Goal: Check status: Check status

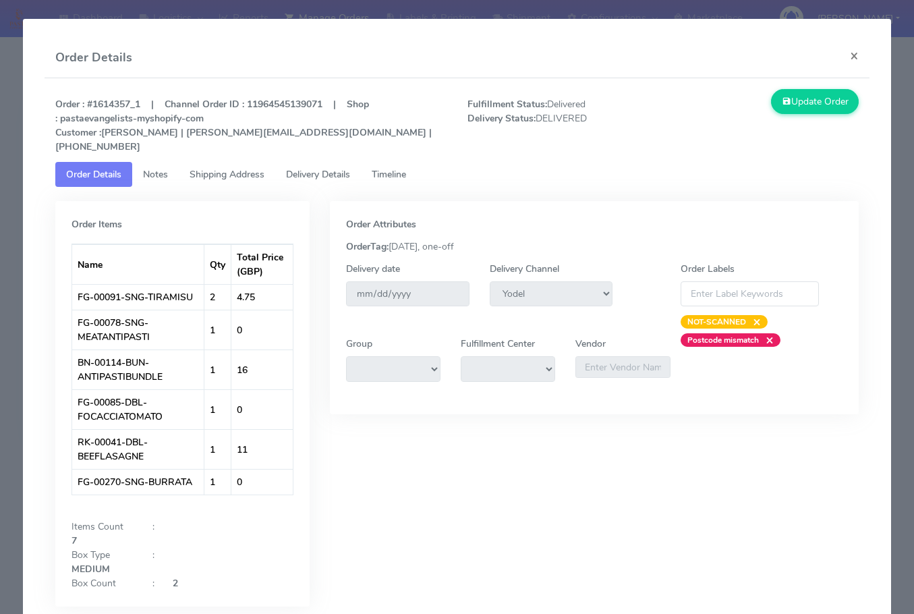
select select "5"
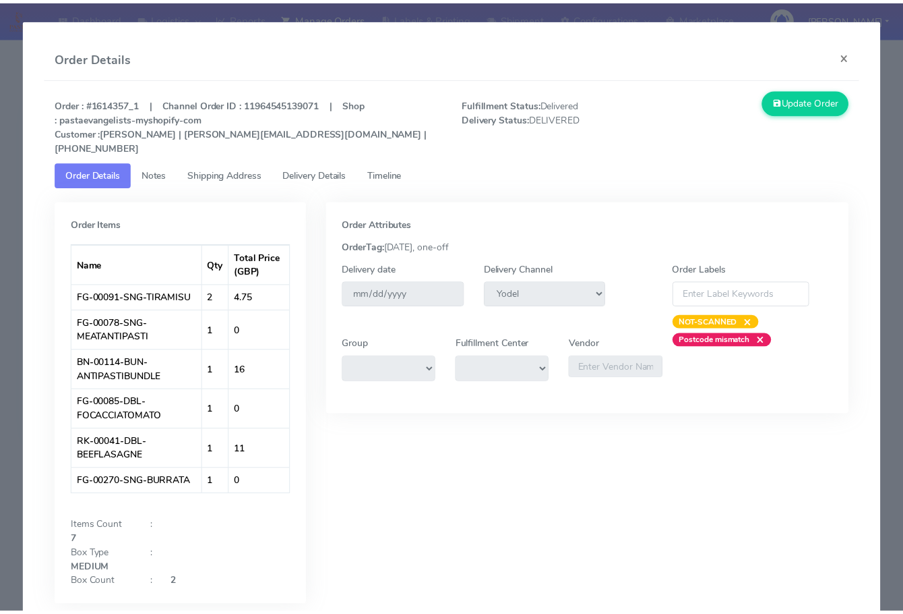
scroll to position [139, 0]
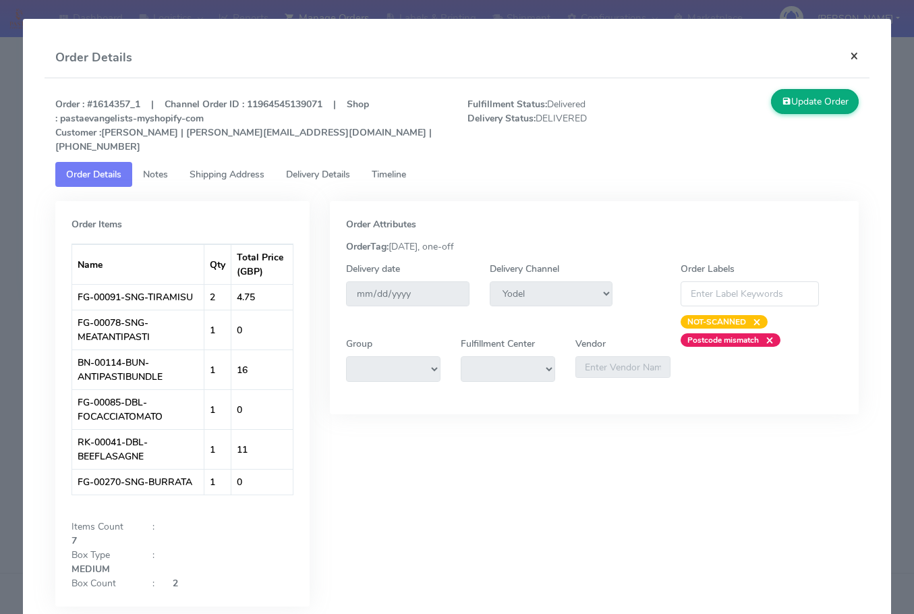
drag, startPoint x: 843, startPoint y: 59, endPoint x: 827, endPoint y: 61, distance: 16.4
click at [843, 59] on button "×" at bounding box center [854, 56] width 30 height 36
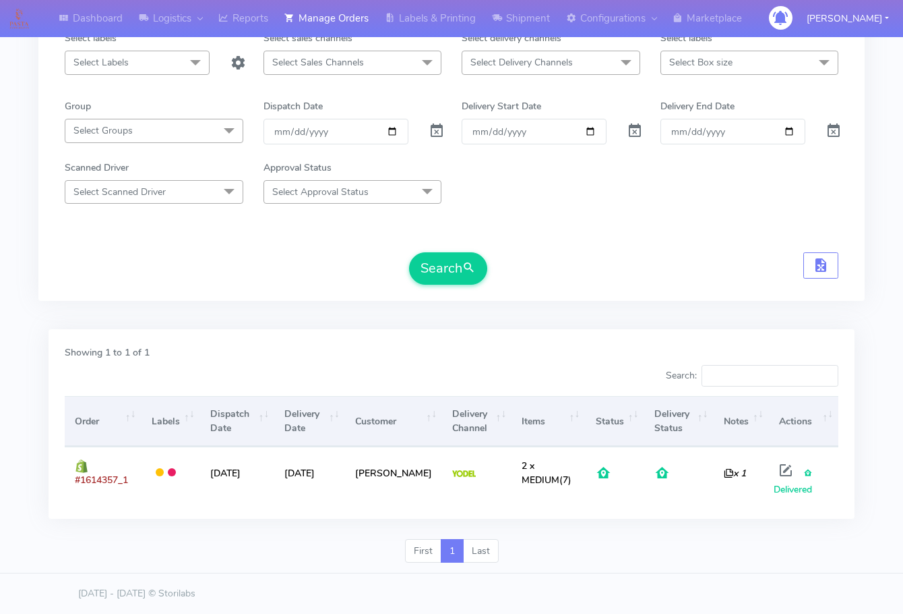
scroll to position [0, 0]
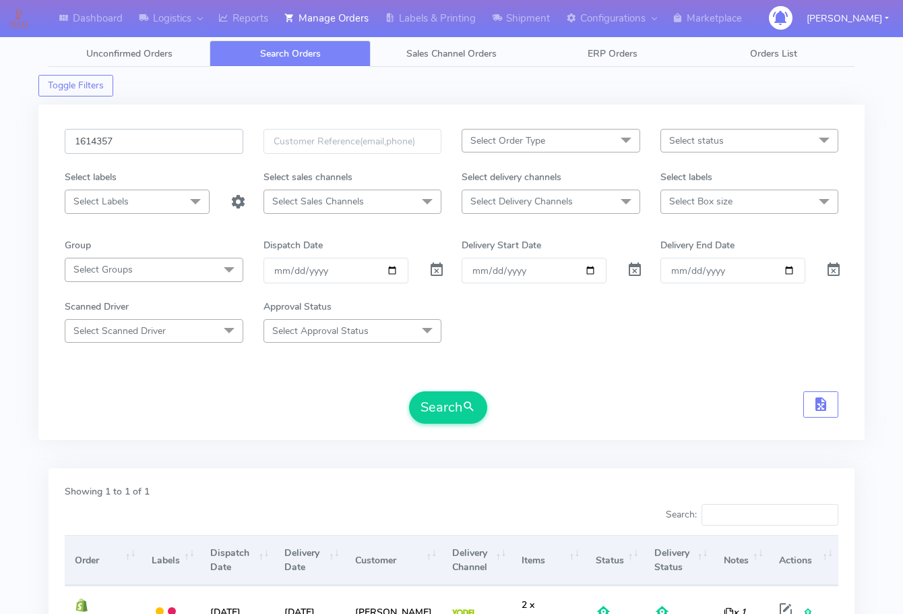
click at [148, 130] on input "1614357" at bounding box center [154, 141] width 179 height 25
paste input "974"
click at [471, 411] on span "submit" at bounding box center [468, 407] width 13 height 18
click at [154, 145] on input "1614974" at bounding box center [154, 141] width 179 height 25
paste input "816"
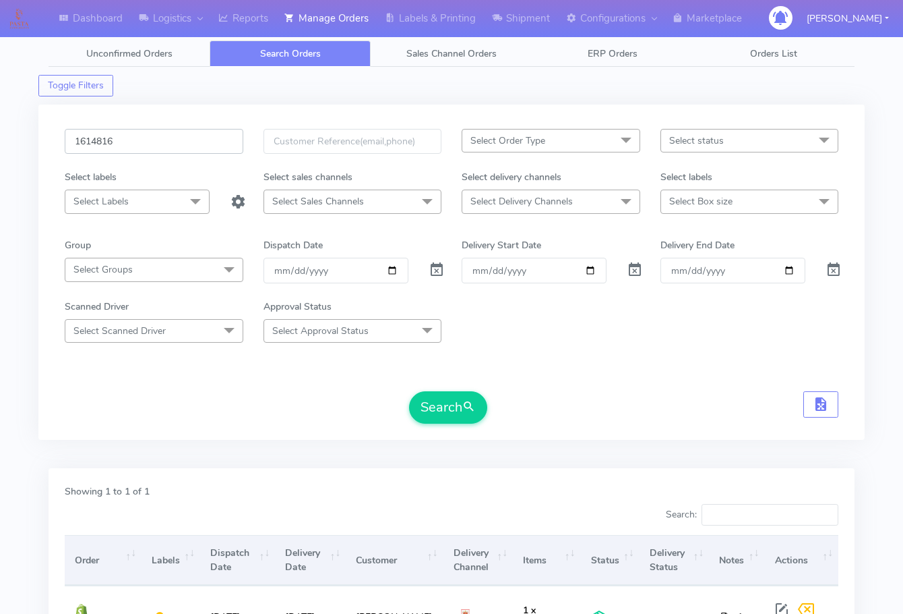
click at [409, 391] on button "Search" at bounding box center [448, 407] width 78 height 32
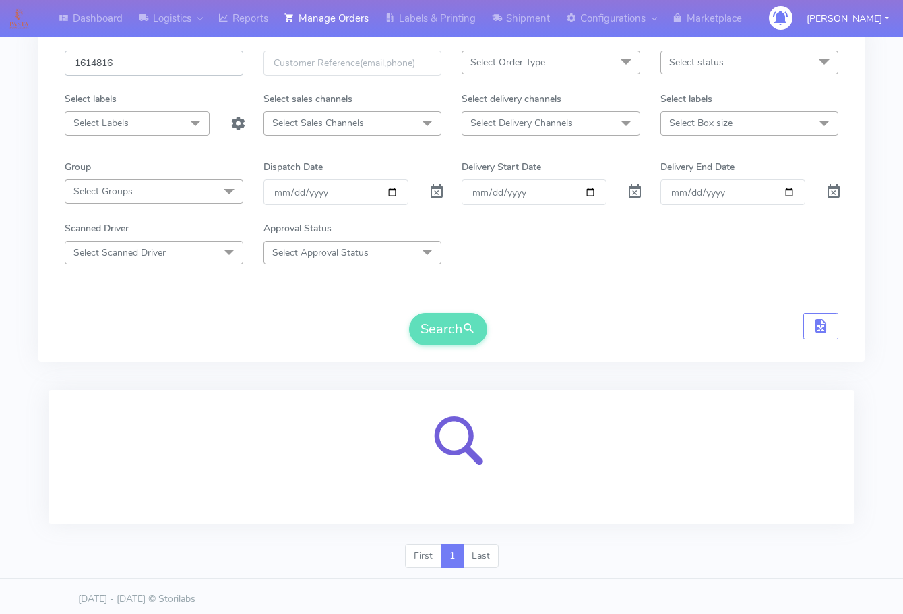
scroll to position [84, 0]
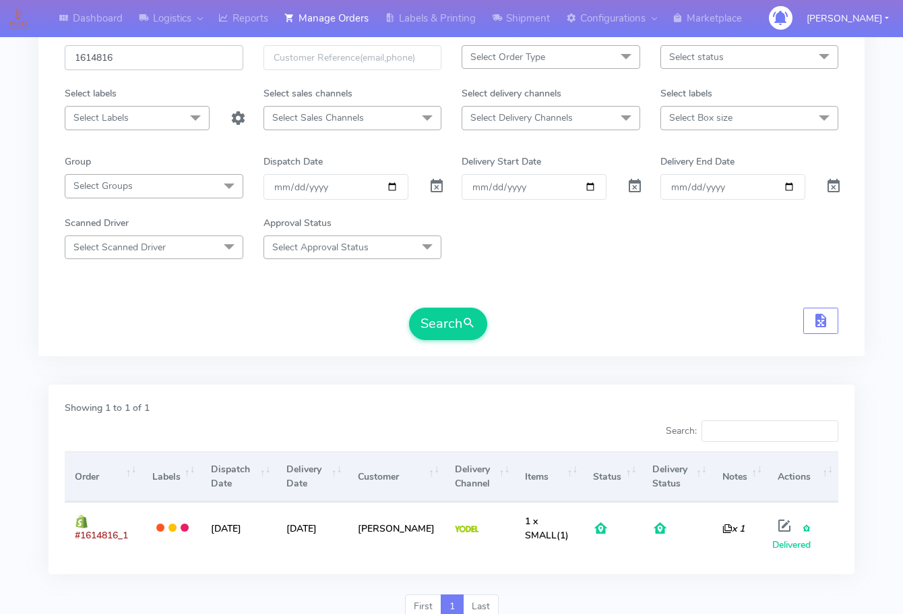
paste input "6154"
click at [409, 307] on button "Search" at bounding box center [448, 323] width 78 height 32
click at [167, 59] on input "1616154" at bounding box center [154, 57] width 179 height 25
paste input "37"
click at [409, 307] on button "Search" at bounding box center [448, 323] width 78 height 32
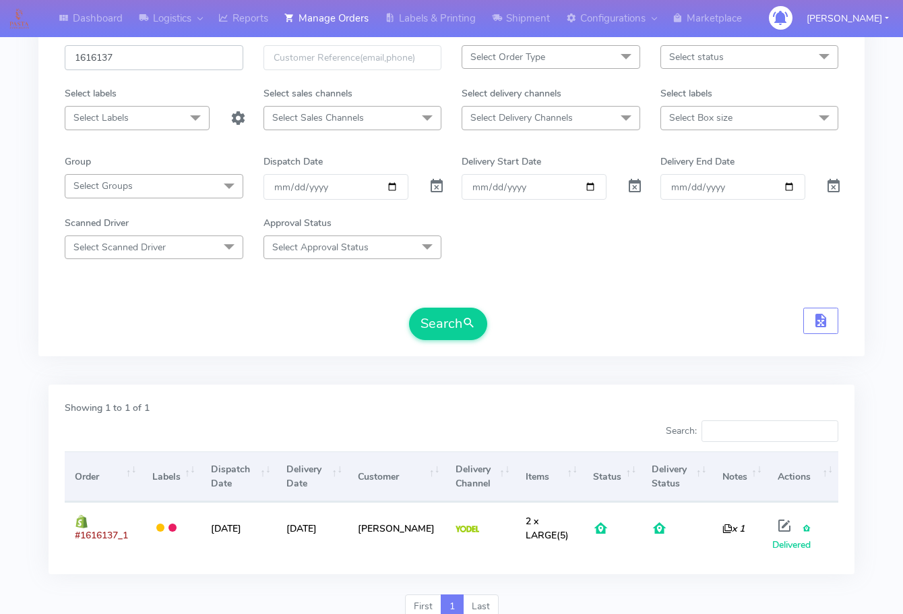
click at [112, 62] on input "1616137" at bounding box center [154, 57] width 179 height 25
paste input "20"
click at [409, 307] on button "Search" at bounding box center [448, 323] width 78 height 32
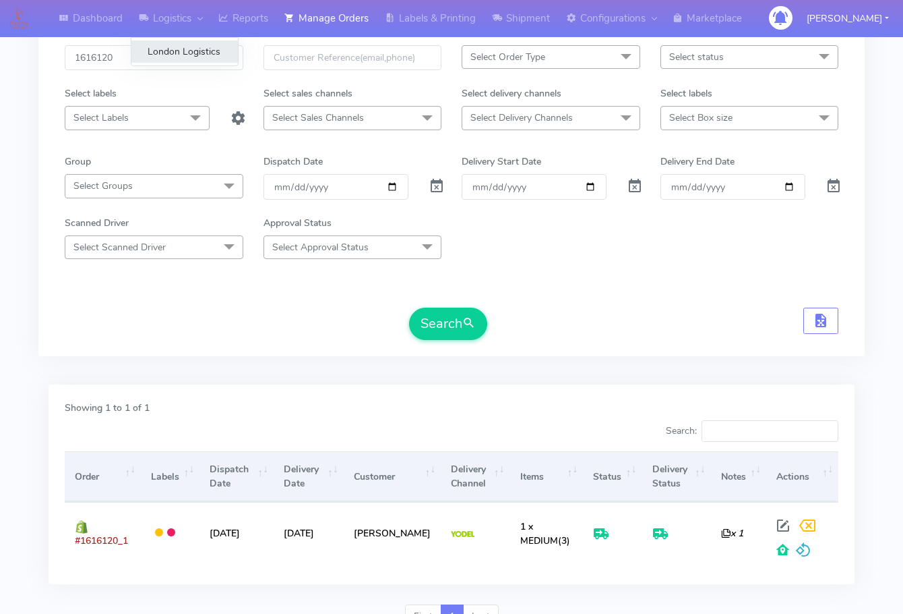
click at [162, 49] on link "London Logistics" at bounding box center [184, 51] width 107 height 22
click at [141, 55] on input "1616120" at bounding box center [154, 57] width 179 height 25
paste input "15"
click at [409, 307] on button "Search" at bounding box center [448, 323] width 78 height 32
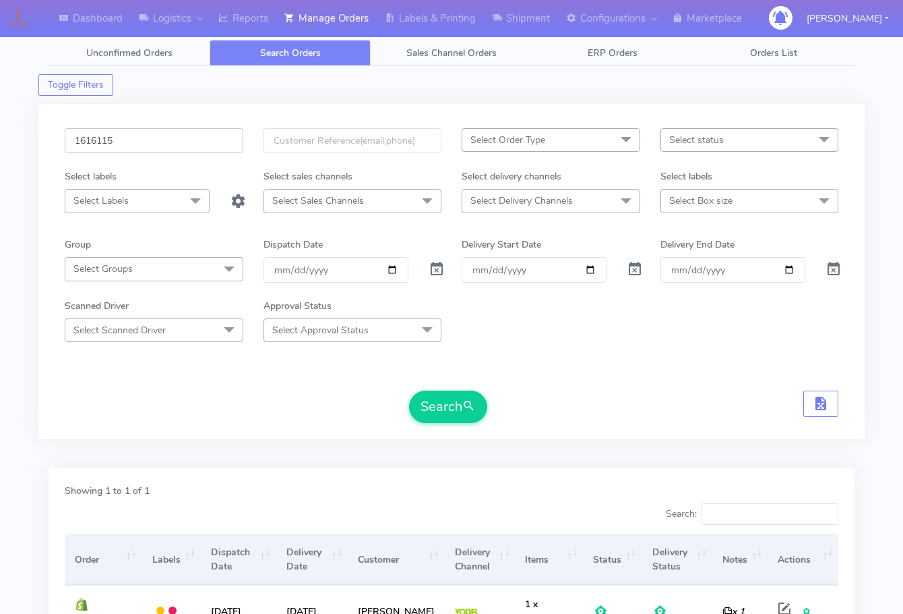
scroll to position [0, 0]
click at [142, 136] on input "1616115" at bounding box center [154, 141] width 179 height 25
paste input "5831"
click at [409, 391] on button "Search" at bounding box center [448, 407] width 78 height 32
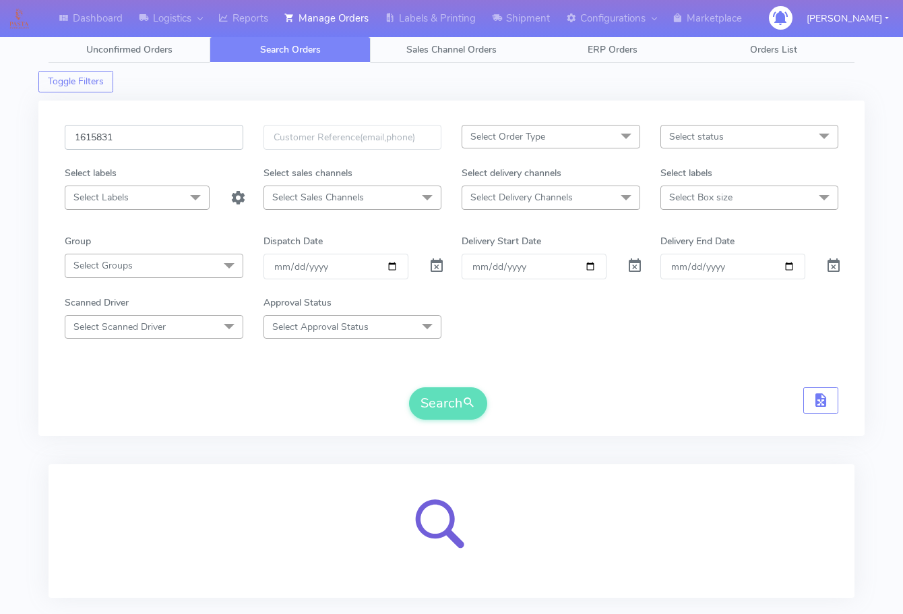
scroll to position [84, 0]
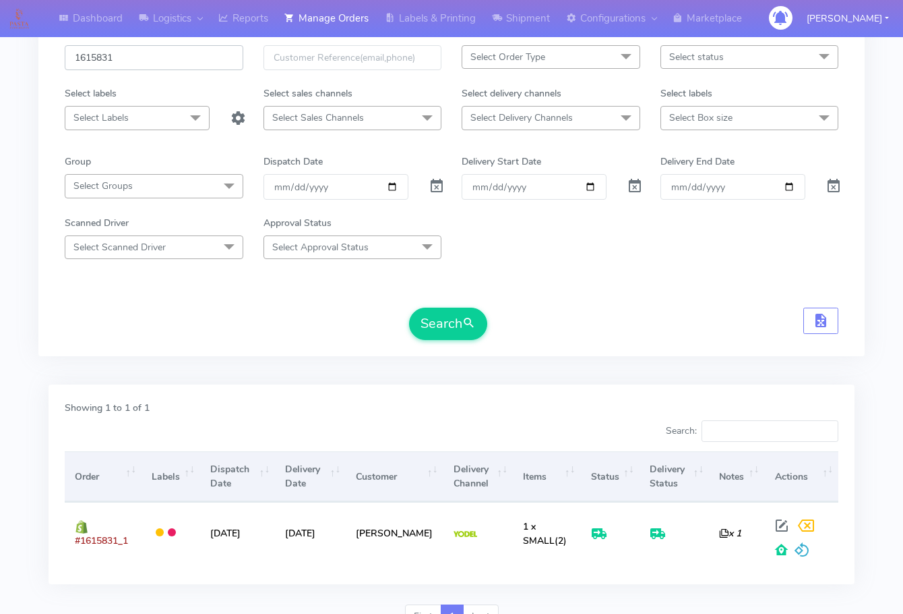
paste input "916"
click at [409, 307] on button "Search" at bounding box center [448, 323] width 78 height 32
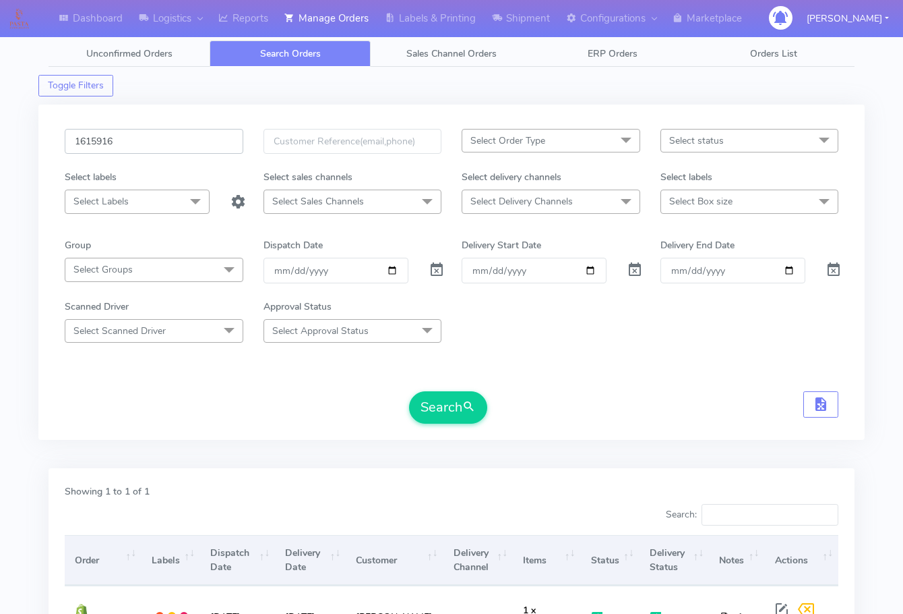
drag, startPoint x: 166, startPoint y: 148, endPoint x: 184, endPoint y: 173, distance: 30.3
click at [166, 148] on input "1615916" at bounding box center [154, 141] width 179 height 25
paste input "875A"
type input "1615875A"
click at [443, 410] on button "Search" at bounding box center [448, 407] width 78 height 32
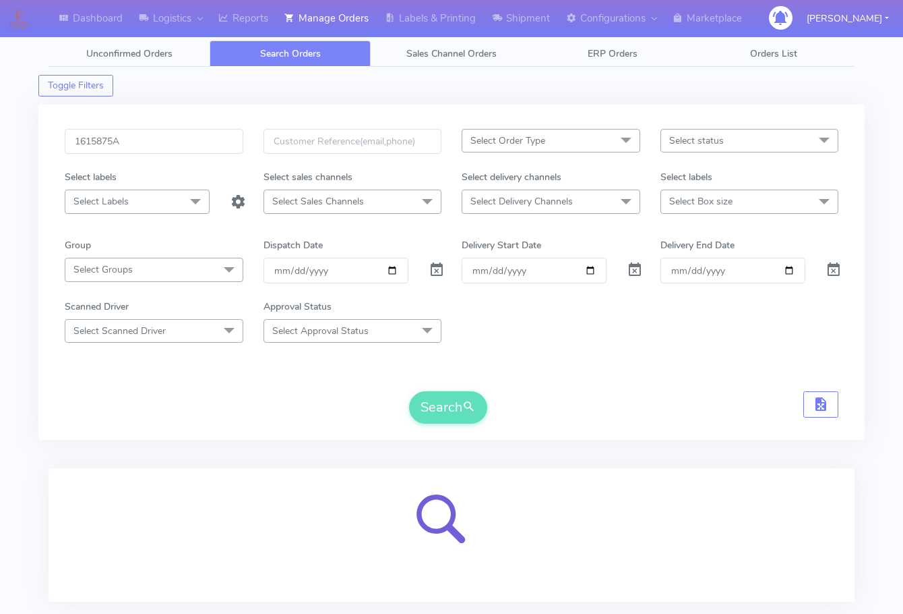
scroll to position [84, 0]
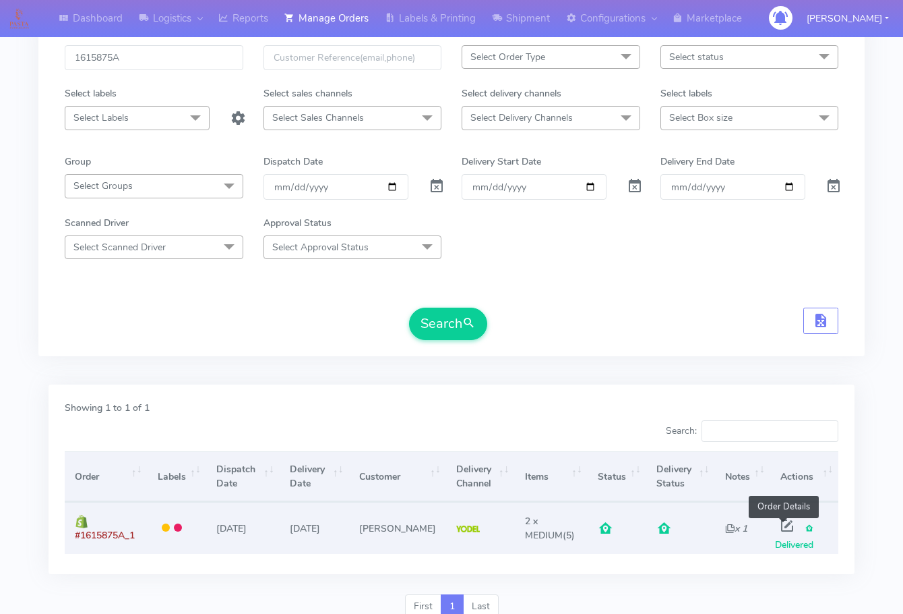
click at [787, 529] on span at bounding box center [787, 528] width 24 height 13
select select "5"
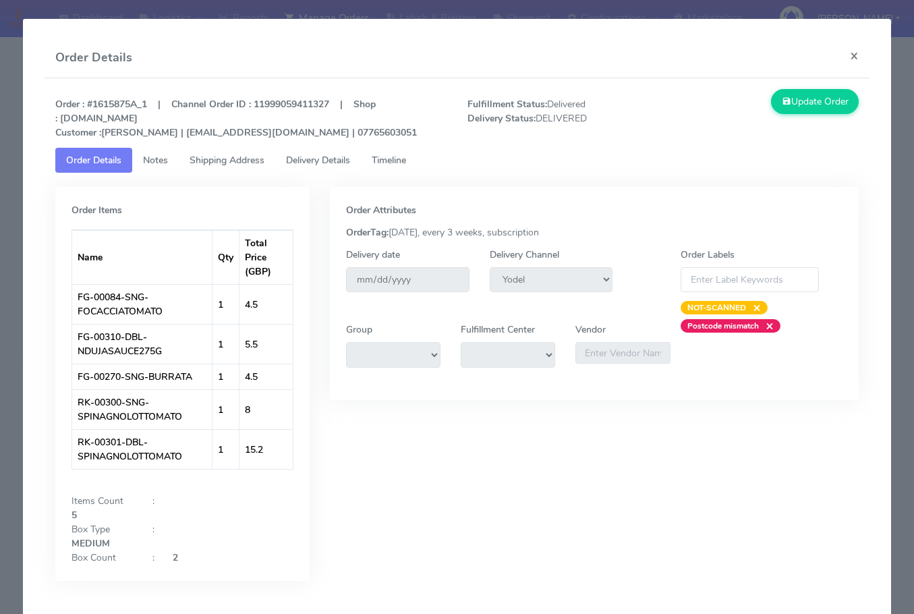
click at [216, 159] on span "Shipping Address" at bounding box center [226, 160] width 75 height 13
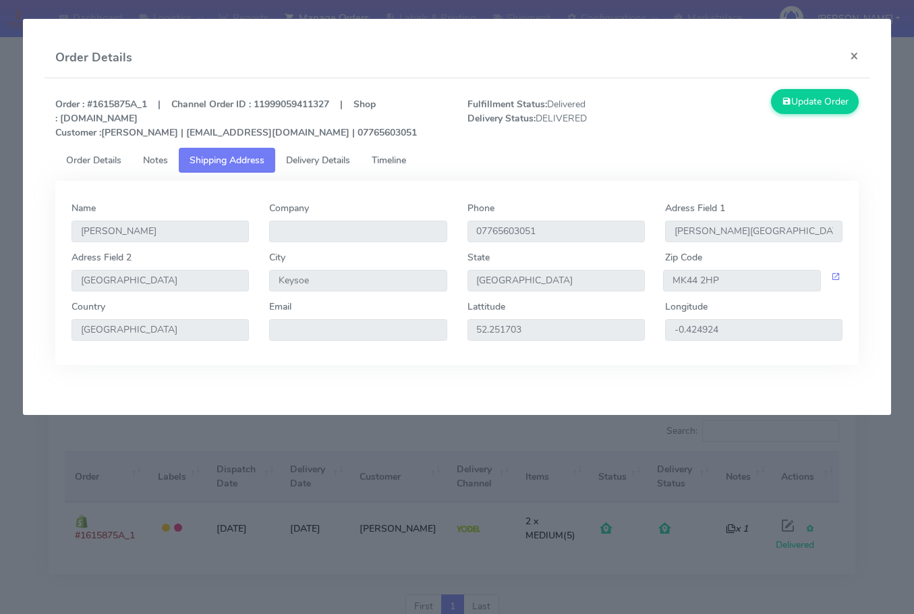
click at [307, 159] on span "Delivery Details" at bounding box center [318, 160] width 64 height 13
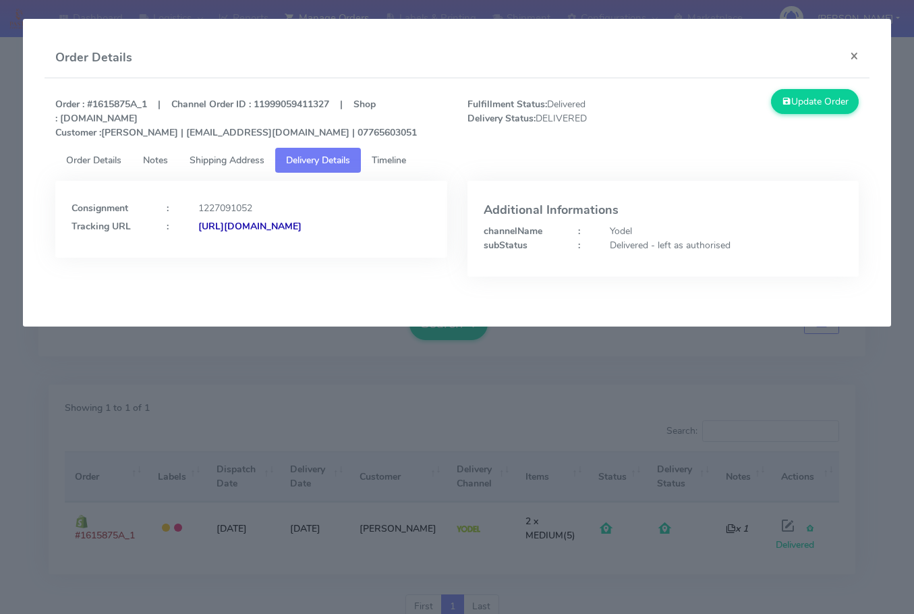
drag, startPoint x: 366, startPoint y: 255, endPoint x: 216, endPoint y: 275, distance: 151.0
click at [216, 275] on div "Consignment : 1227091052 Tracking URL : [URL][DOMAIN_NAME]" at bounding box center [250, 239] width 411 height 116
copy strong "JJD0002249960879257"
click at [849, 59] on button "×" at bounding box center [854, 56] width 30 height 36
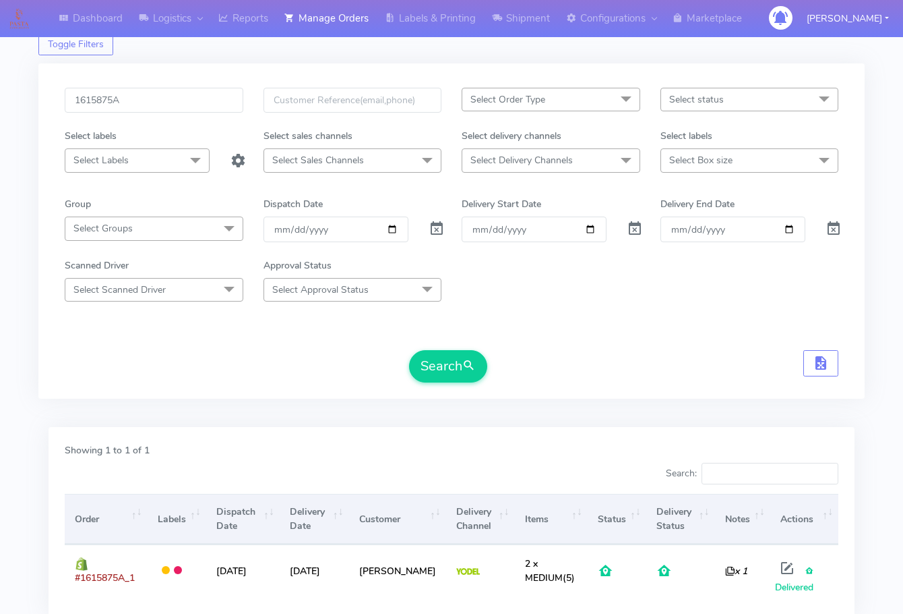
scroll to position [0, 0]
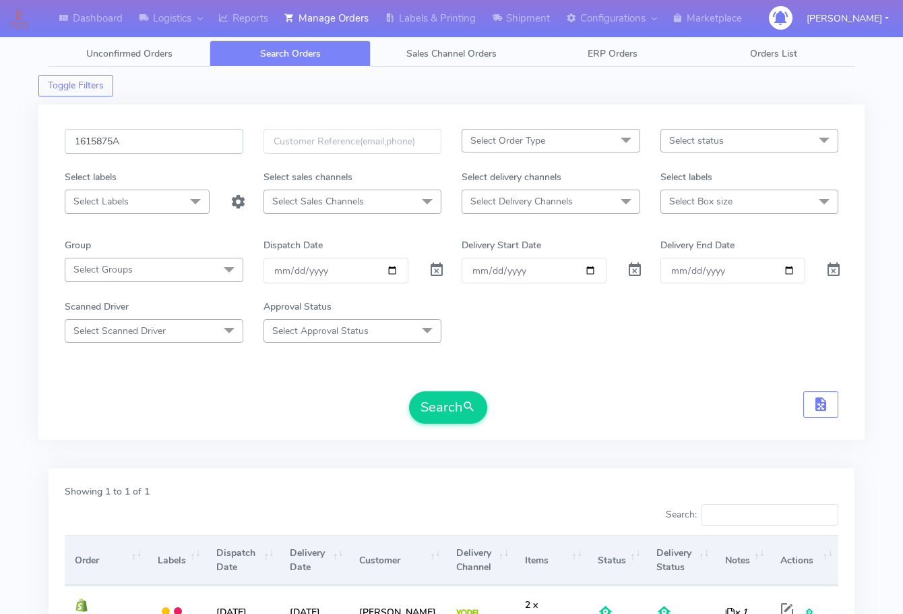
click at [189, 150] on input "1615875A" at bounding box center [154, 141] width 179 height 25
paste input "60"
type input "1615860"
click at [448, 402] on button "Search" at bounding box center [448, 407] width 78 height 32
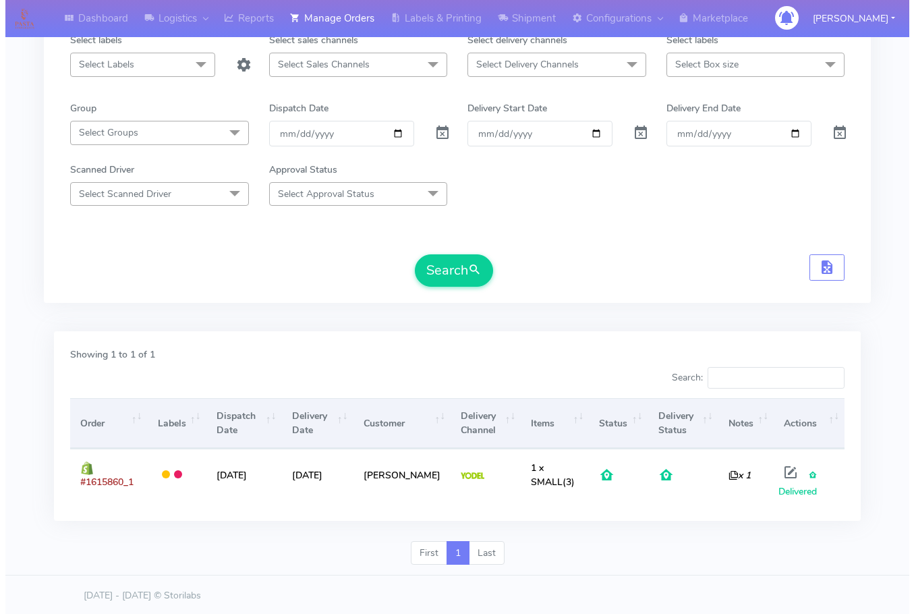
scroll to position [139, 0]
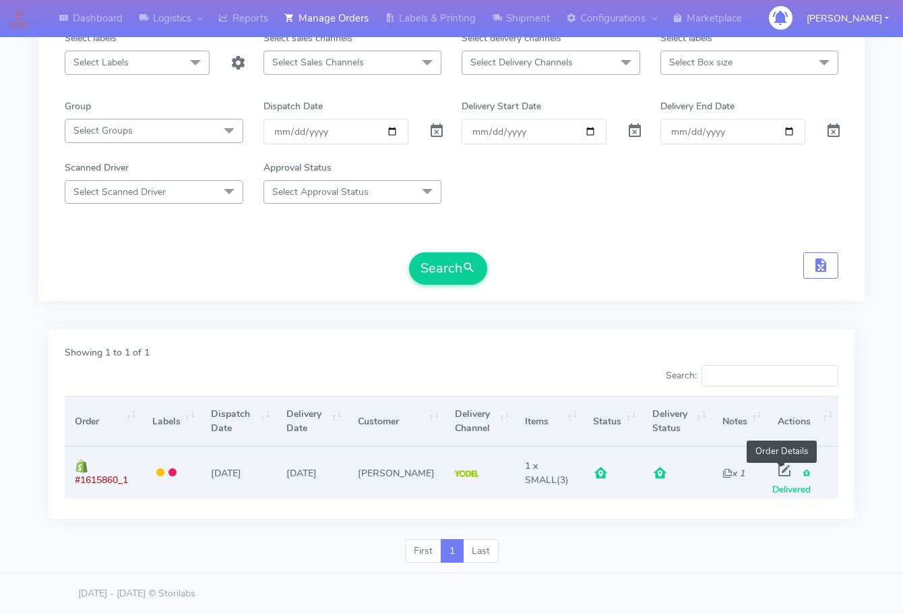
click at [787, 475] on span at bounding box center [785, 473] width 24 height 13
select select "5"
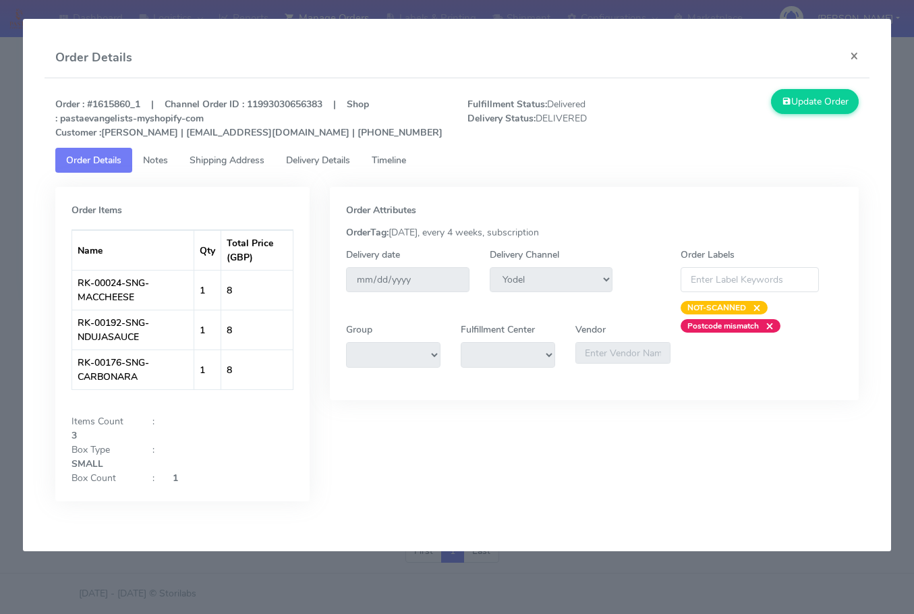
click at [228, 164] on span "Shipping Address" at bounding box center [226, 160] width 75 height 13
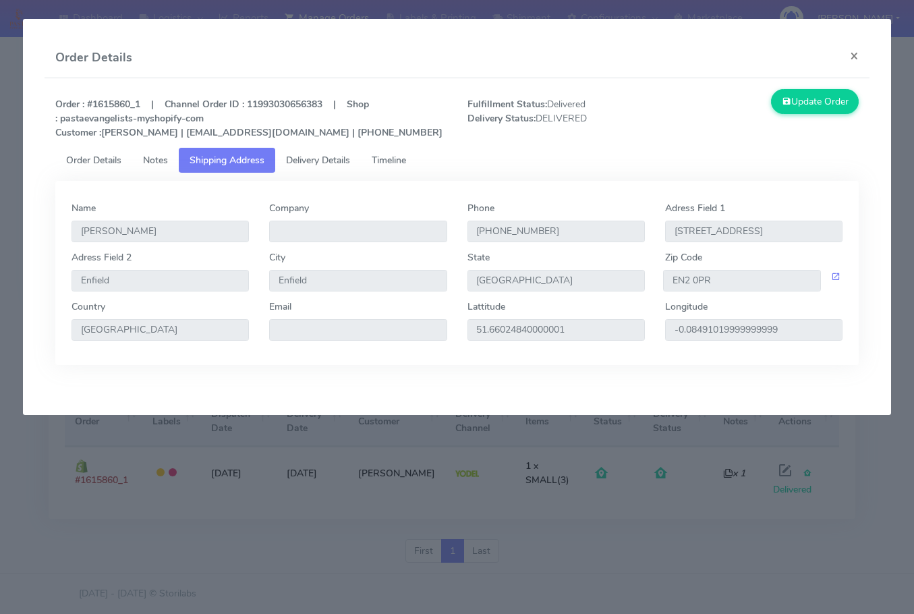
click at [340, 162] on span "Delivery Details" at bounding box center [318, 160] width 64 height 13
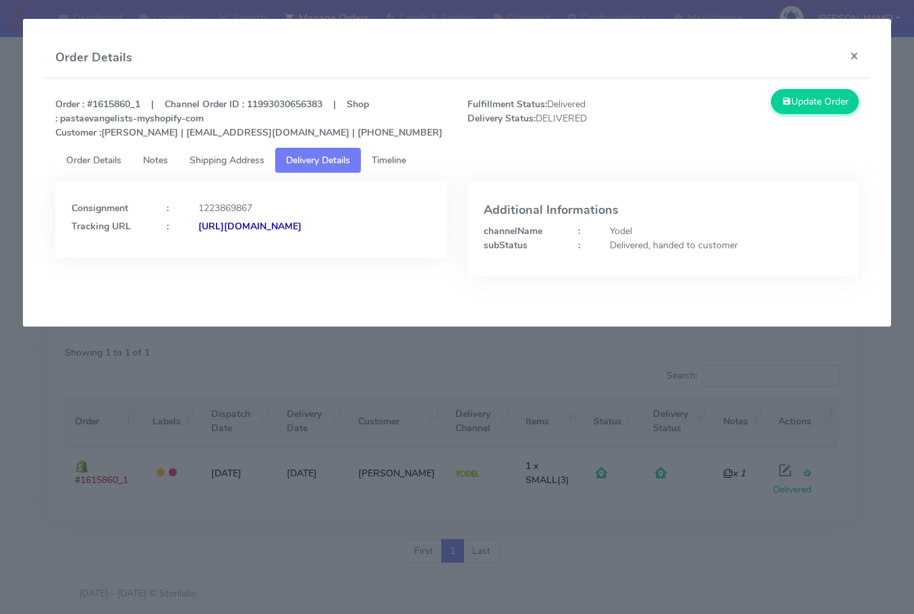
click at [297, 233] on strong "[URL][DOMAIN_NAME]" at bounding box center [249, 226] width 103 height 13
click at [257, 157] on span "Shipping Address" at bounding box center [226, 160] width 75 height 13
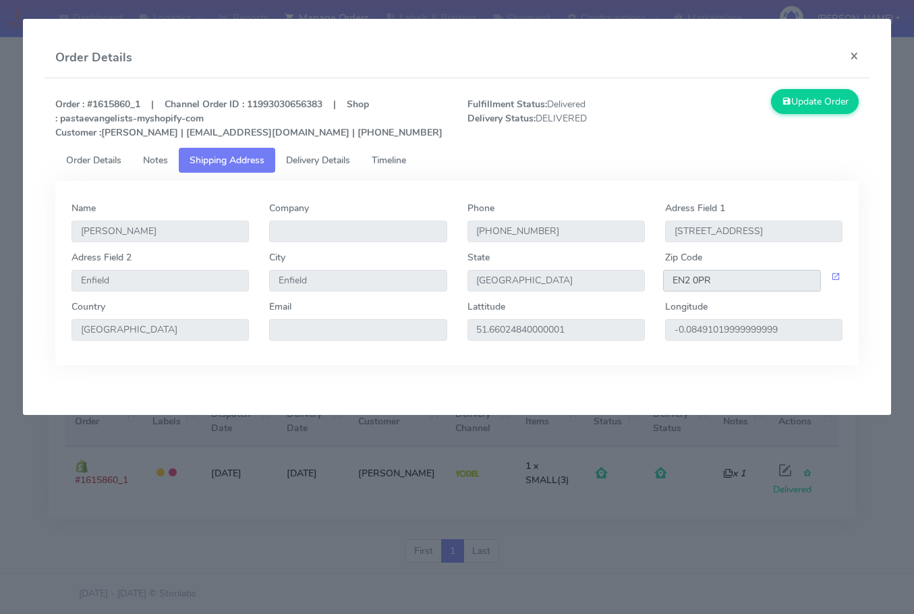
click at [740, 285] on input "EN2 0PR" at bounding box center [742, 281] width 158 height 22
click at [858, 53] on button "×" at bounding box center [854, 56] width 30 height 36
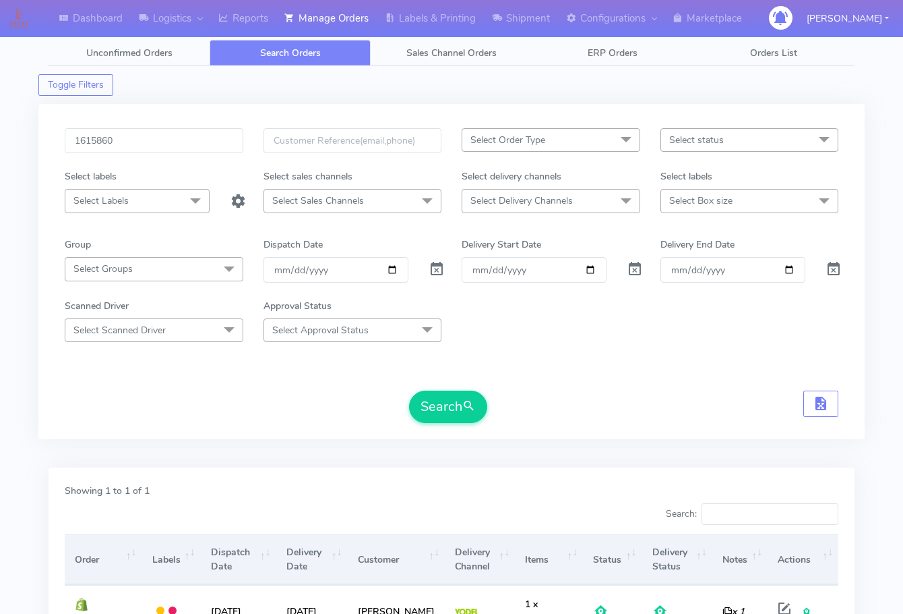
scroll to position [0, 0]
click at [136, 149] on input "1615860" at bounding box center [154, 141] width 179 height 25
paste input "612"
type input "1616120"
click at [409, 391] on button "Search" at bounding box center [448, 407] width 78 height 32
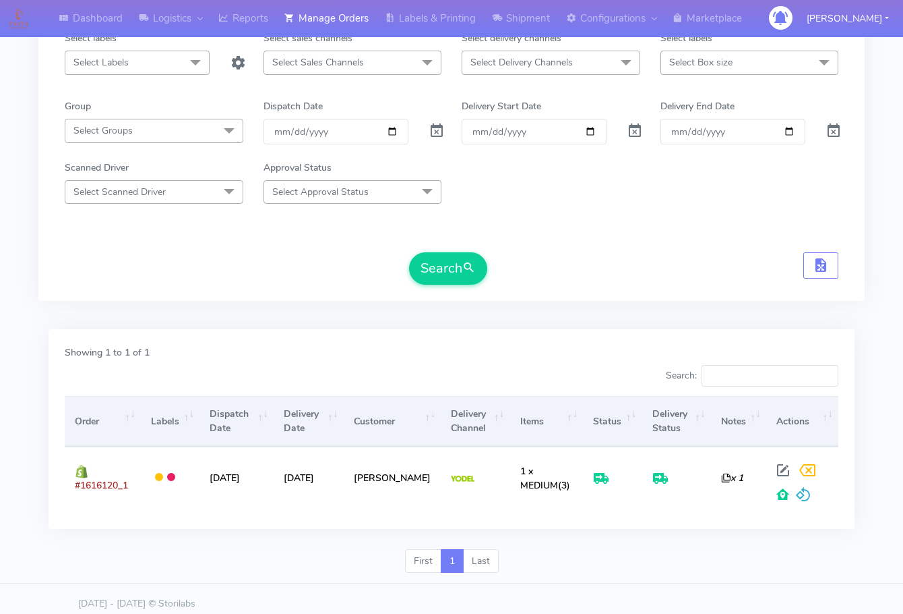
scroll to position [149, 0]
